Goal: Transaction & Acquisition: Obtain resource

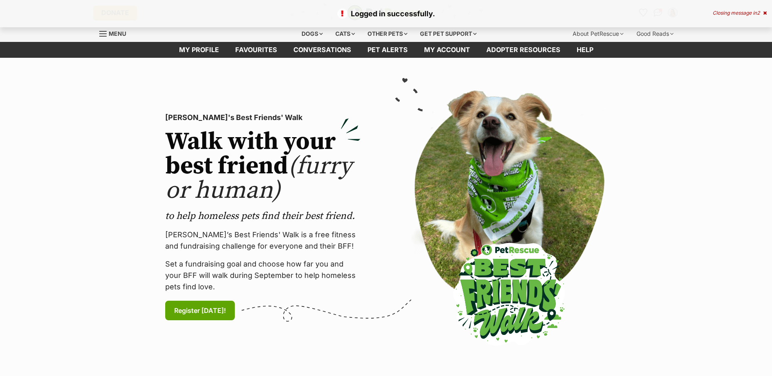
click at [766, 13] on icon at bounding box center [765, 13] width 4 height 5
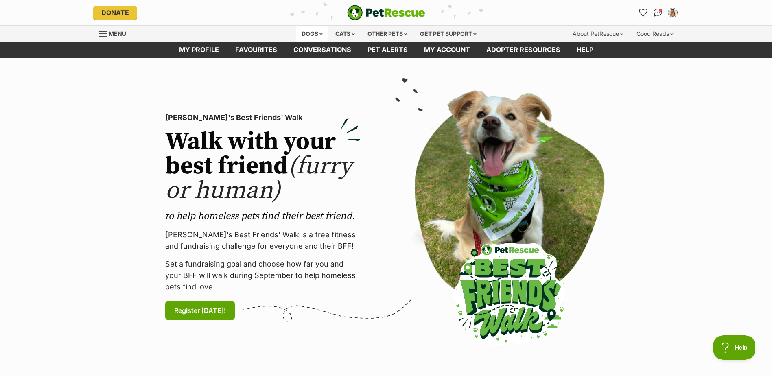
click at [312, 33] on div "Dogs" at bounding box center [312, 34] width 33 height 16
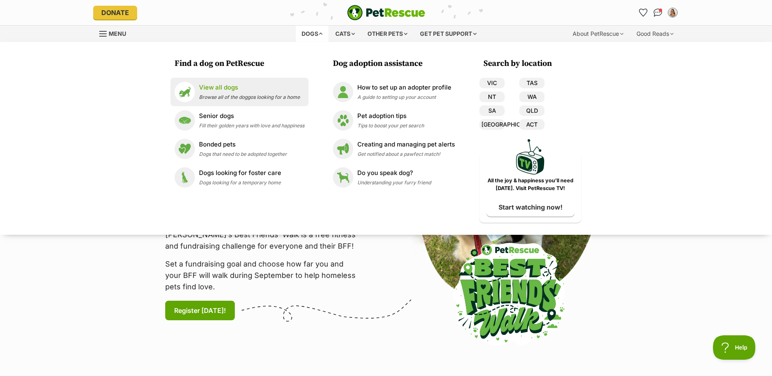
click at [218, 88] on p "View all dogs" at bounding box center [249, 87] width 101 height 9
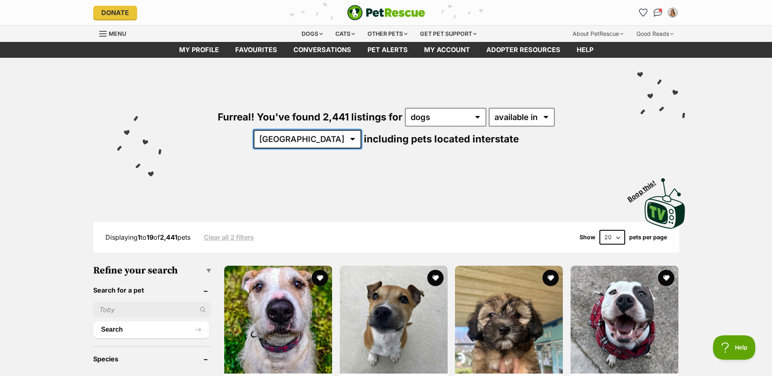
click at [361, 130] on select "Australia ACT NSW NT QLD SA TAS VIC WA" at bounding box center [307, 139] width 108 height 19
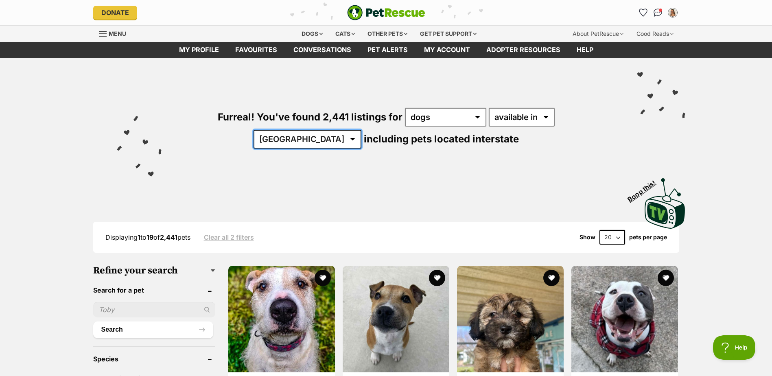
select select "VIC"
click at [361, 130] on select "Australia ACT NSW NT QLD SA TAS VIC WA" at bounding box center [307, 139] width 108 height 19
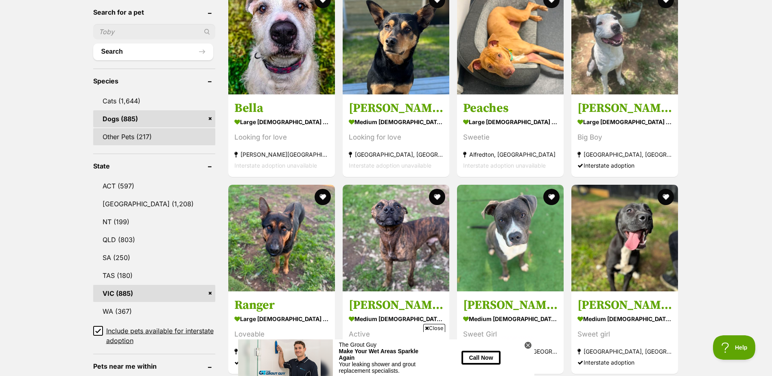
scroll to position [285, 0]
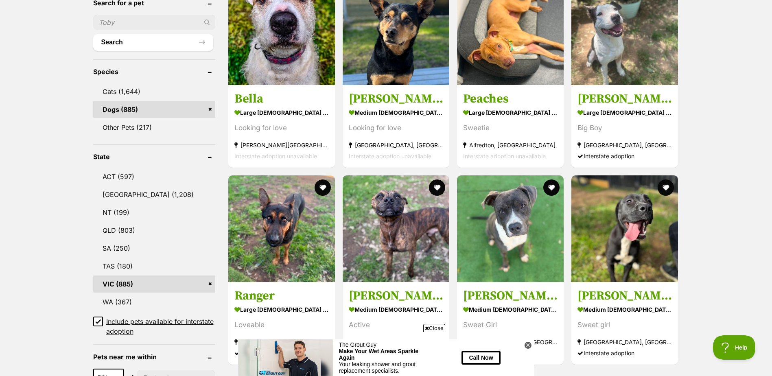
click at [98, 321] on icon at bounding box center [98, 322] width 5 height 4
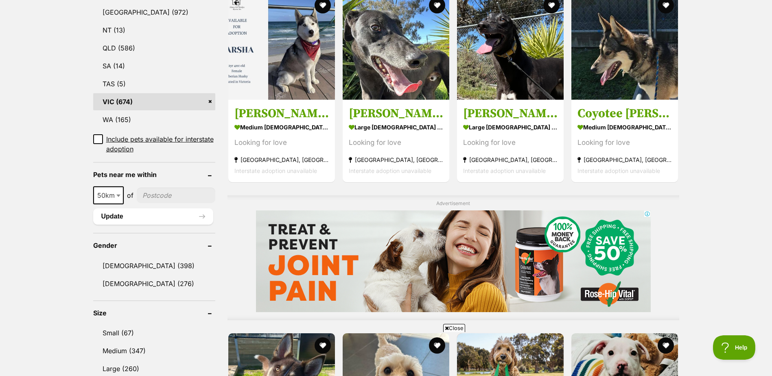
click at [115, 197] on span at bounding box center [119, 195] width 8 height 18
select select "100"
click at [159, 197] on input"] "postcode" at bounding box center [178, 195] width 76 height 15
type input"] "3156"
click at [131, 218] on button "Update" at bounding box center [153, 216] width 120 height 16
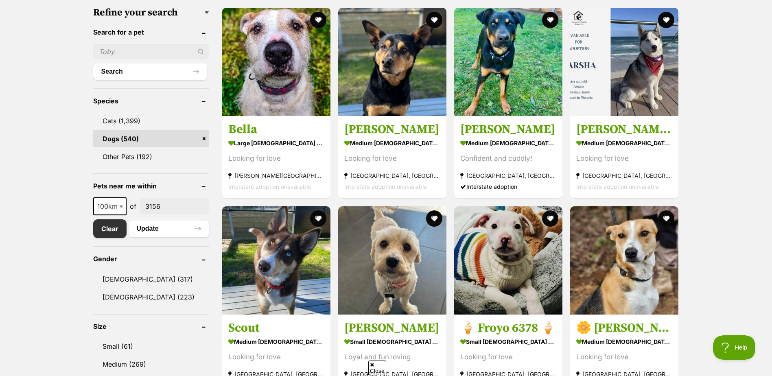
scroll to position [244, 0]
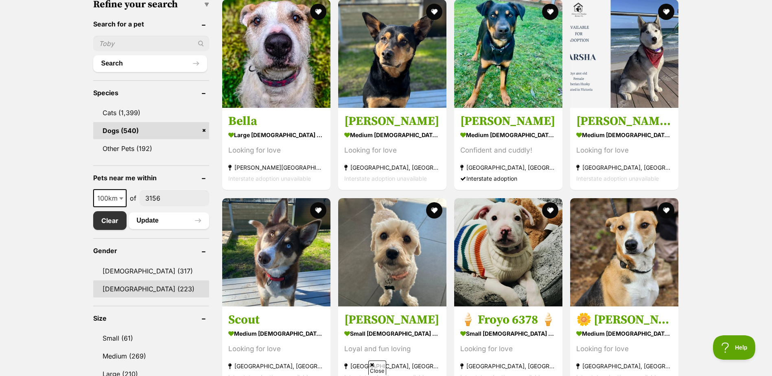
click at [138, 288] on link "Female (223)" at bounding box center [151, 288] width 116 height 17
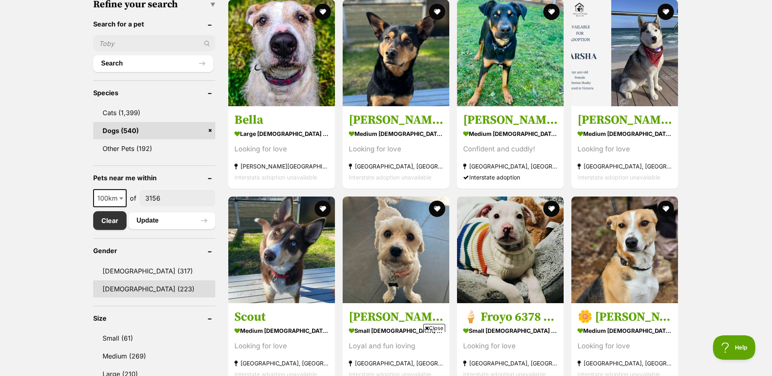
scroll to position [0, 0]
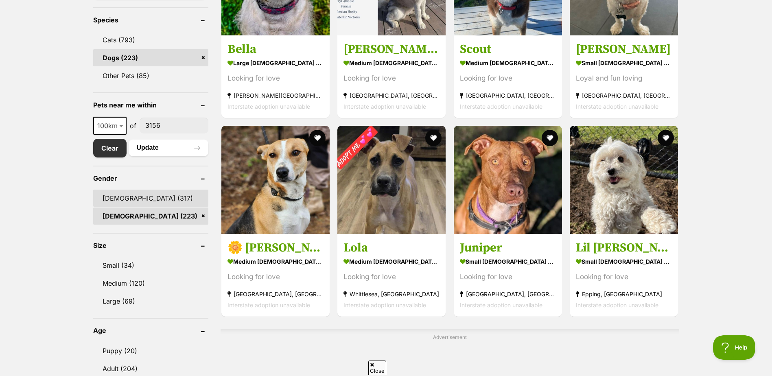
scroll to position [366, 0]
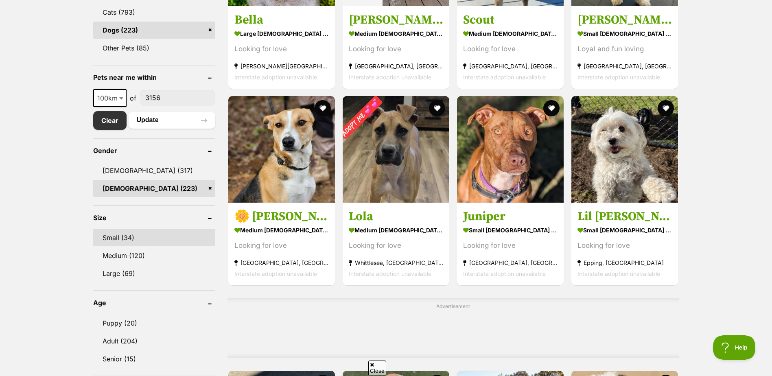
click at [118, 229] on link "Small (34)" at bounding box center [154, 237] width 122 height 17
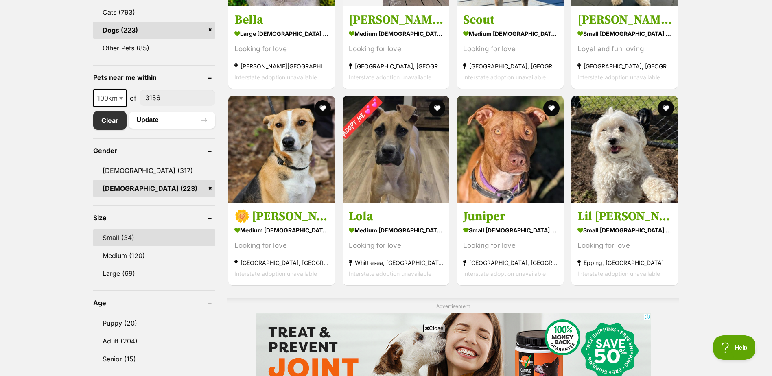
scroll to position [0, 0]
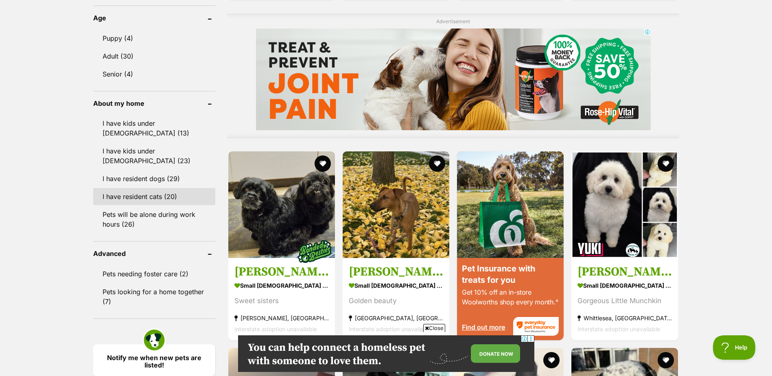
scroll to position [610, 0]
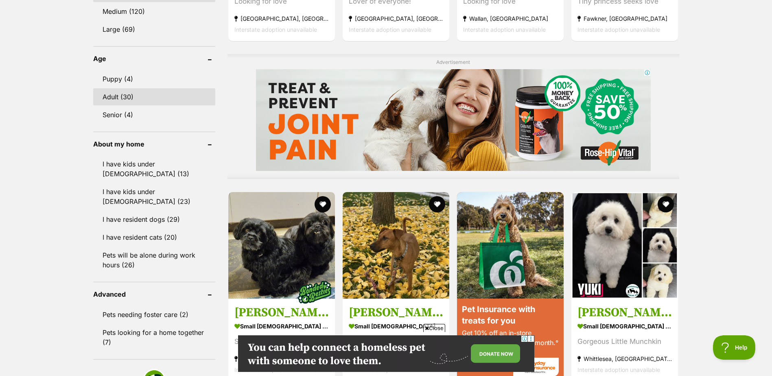
click at [128, 96] on link "Adult (30)" at bounding box center [154, 96] width 122 height 17
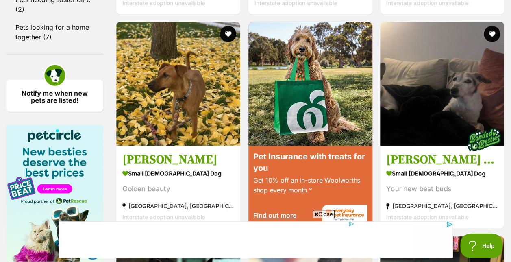
scroll to position [976, 0]
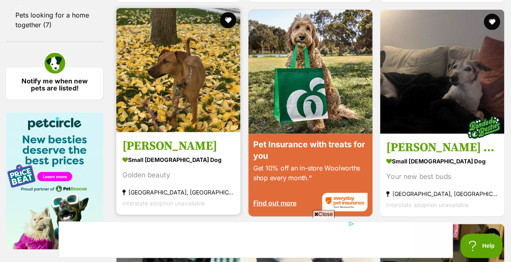
click at [174, 145] on h3 "[PERSON_NAME]" at bounding box center [178, 145] width 112 height 15
